Goal: Task Accomplishment & Management: Manage account settings

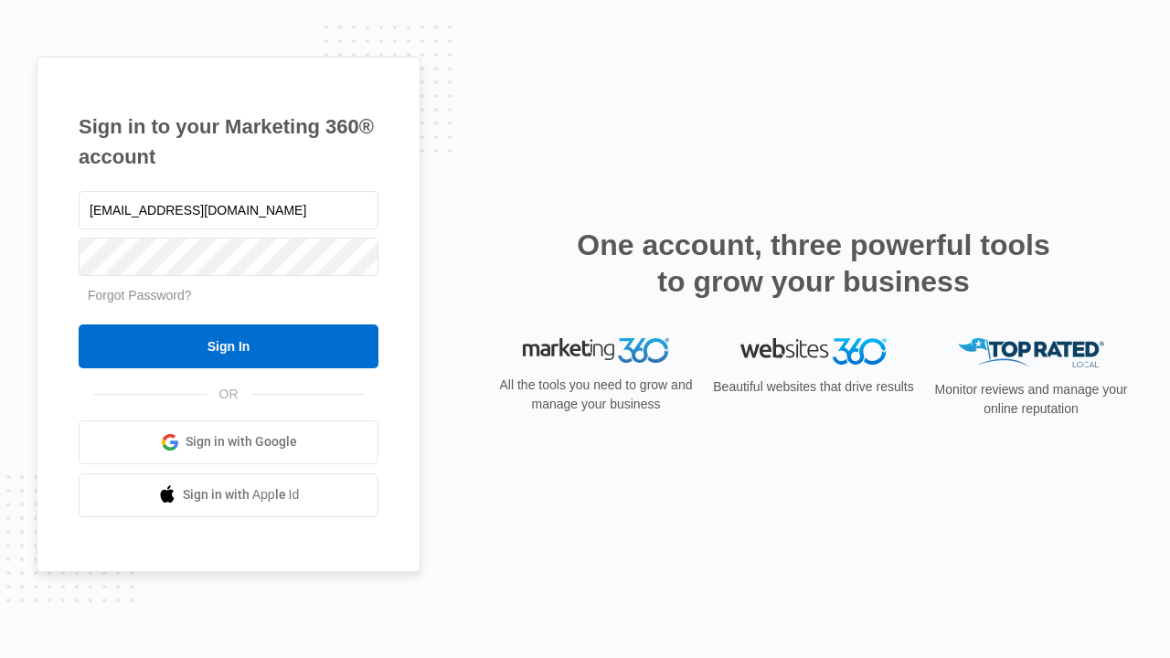
type input "dankie614@gmail.com"
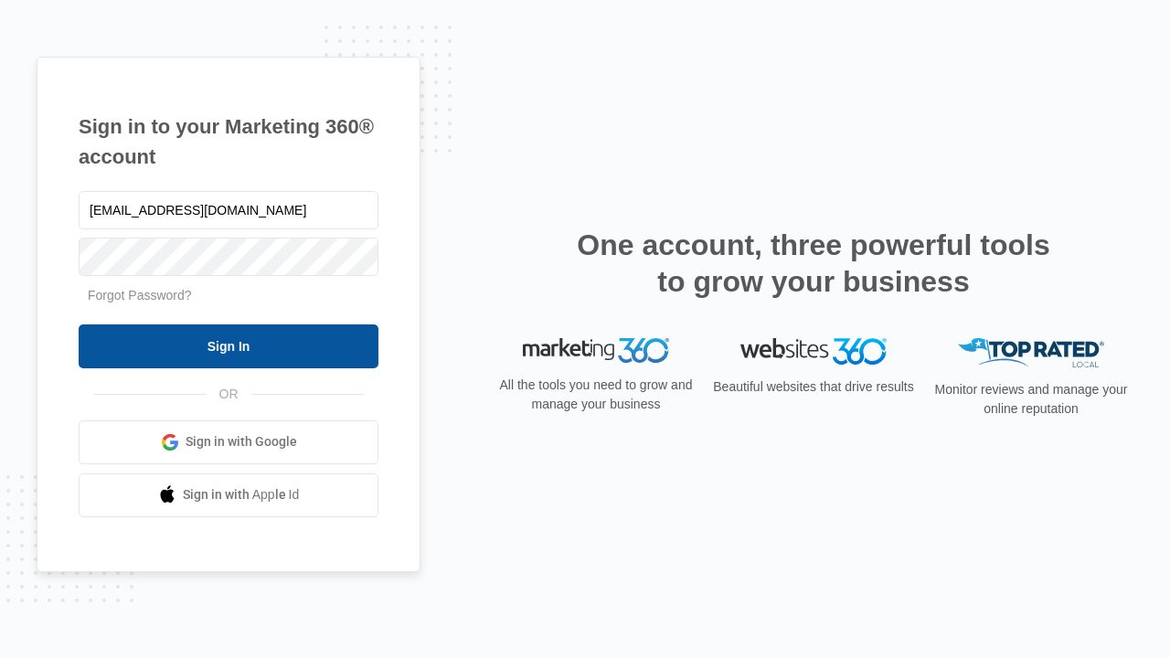
click at [228, 345] on input "Sign In" at bounding box center [229, 346] width 300 height 44
